Goal: Go to known website: Access a specific website the user already knows

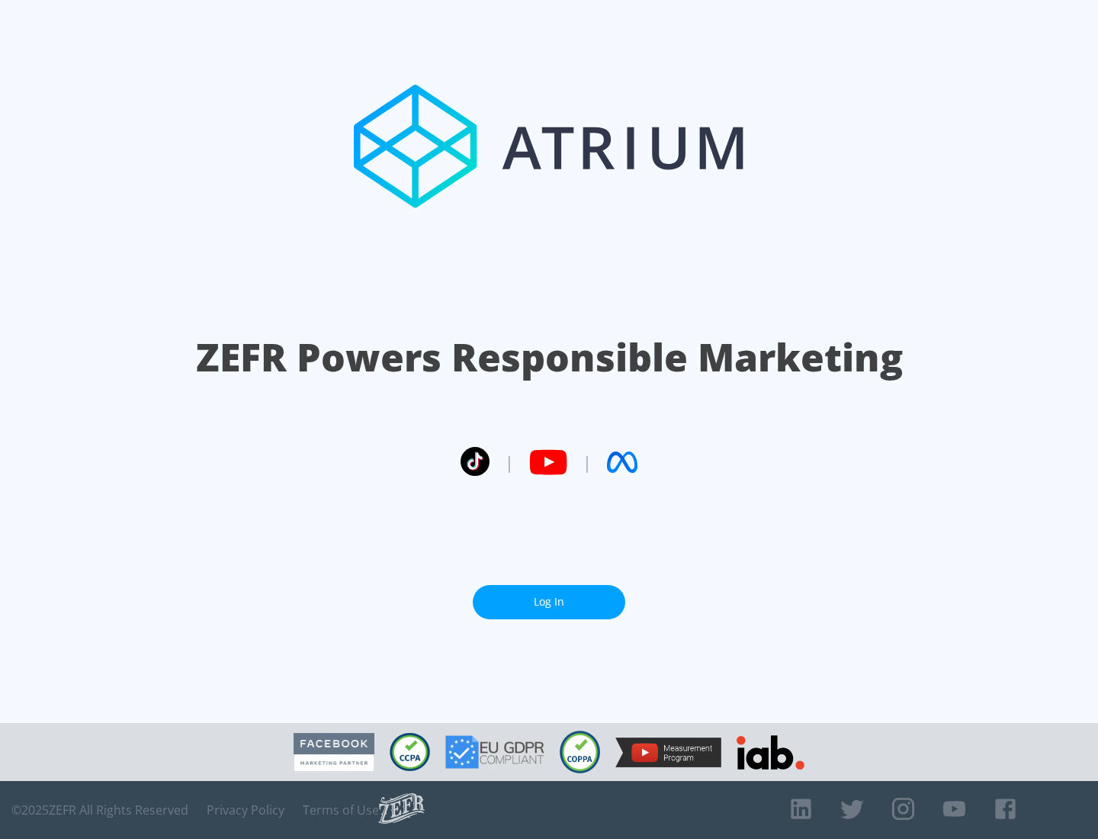
click at [549, 596] on link "Log In" at bounding box center [549, 602] width 153 height 34
